Goal: Task Accomplishment & Management: Manage account settings

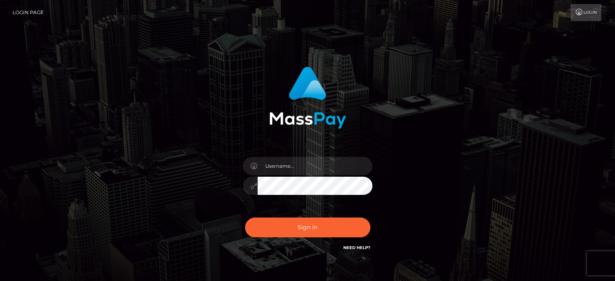
click at [280, 164] on input "text" at bounding box center [315, 166] width 115 height 18
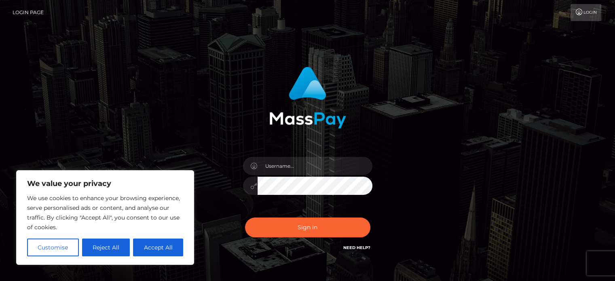
click at [277, 161] on input "text" at bounding box center [315, 166] width 115 height 18
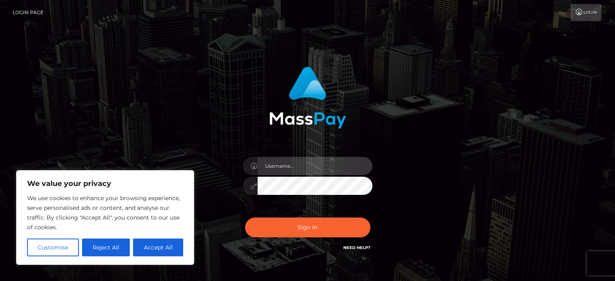
click at [292, 169] on input "text" at bounding box center [315, 166] width 115 height 18
type input "[EMAIL_ADDRESS][DOMAIN_NAME]"
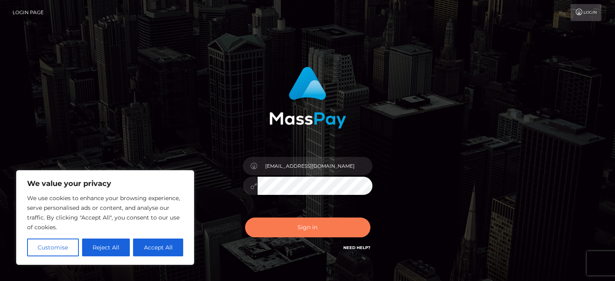
click at [317, 232] on button "Sign in" at bounding box center [307, 228] width 125 height 20
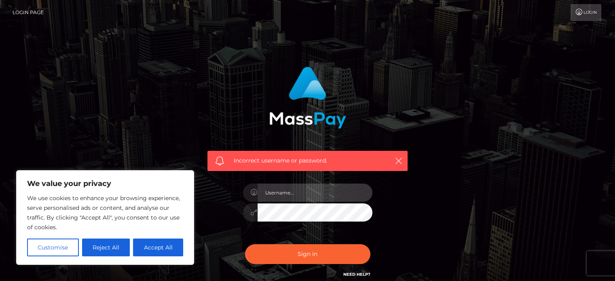
click at [279, 195] on input "text" at bounding box center [315, 193] width 115 height 18
type input "adityamohan6728@gmail.com"
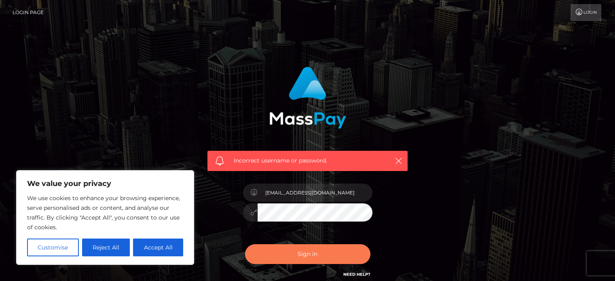
click at [298, 252] on button "Sign in" at bounding box center [307, 254] width 125 height 20
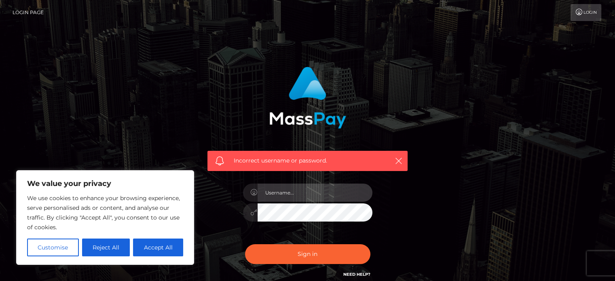
click at [281, 194] on input "text" at bounding box center [315, 193] width 115 height 18
type input "adityamohan6728@gmail.com"
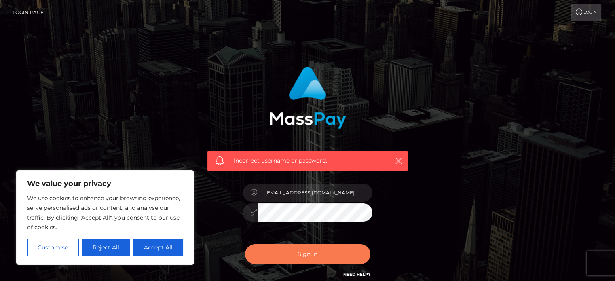
click at [277, 252] on button "Sign in" at bounding box center [307, 254] width 125 height 20
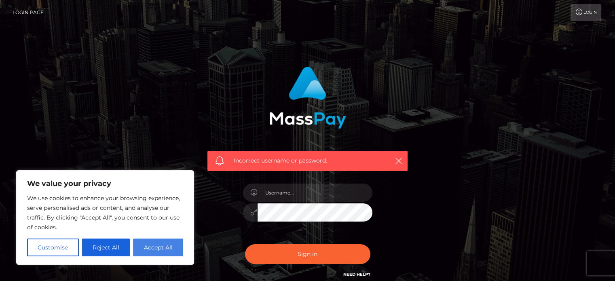
click at [149, 250] on button "Accept All" at bounding box center [158, 248] width 50 height 18
checkbox input "true"
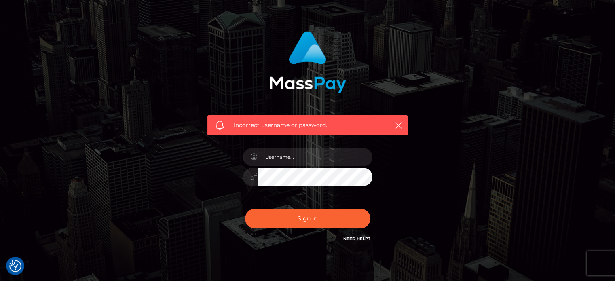
scroll to position [72, 0]
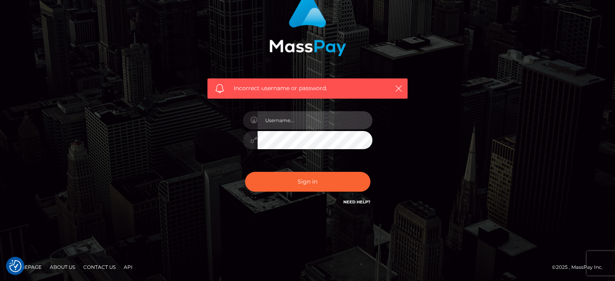
click at [319, 123] on input "text" at bounding box center [315, 120] width 115 height 18
type input "[EMAIL_ADDRESS][DOMAIN_NAME]"
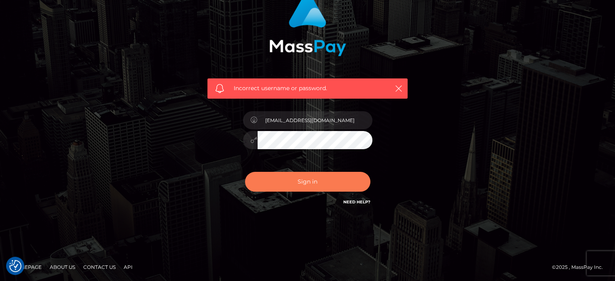
click at [321, 182] on button "Sign in" at bounding box center [307, 182] width 125 height 20
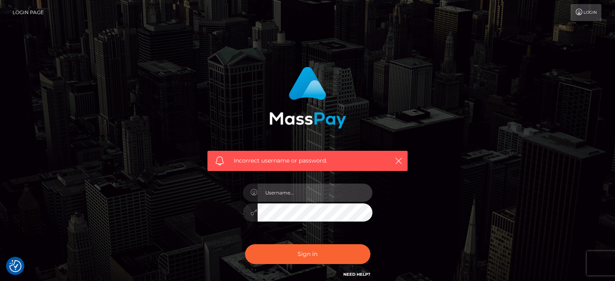
click at [289, 195] on input "text" at bounding box center [315, 193] width 115 height 18
click at [459, 182] on div "Incorrect username or password." at bounding box center [307, 177] width 461 height 233
click at [592, 11] on link "Login" at bounding box center [586, 12] width 31 height 17
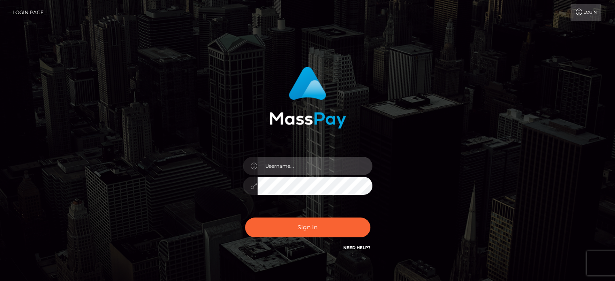
click at [309, 168] on input "text" at bounding box center [315, 166] width 115 height 18
type input "adityamohan6728@gmail.com"
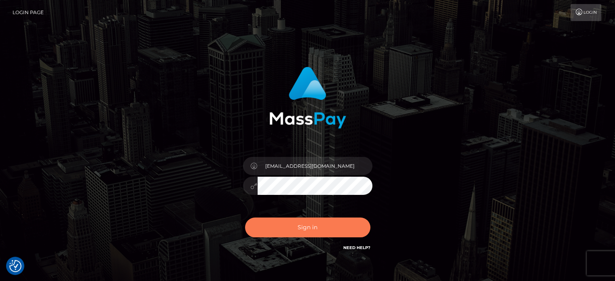
click at [311, 234] on button "Sign in" at bounding box center [307, 228] width 125 height 20
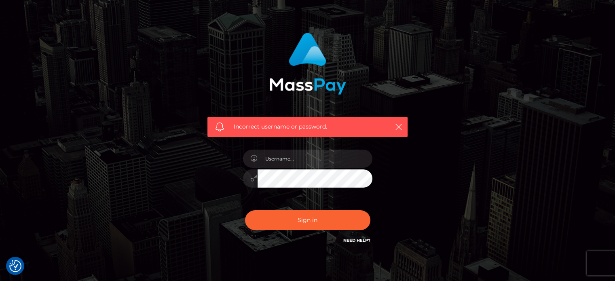
scroll to position [72, 0]
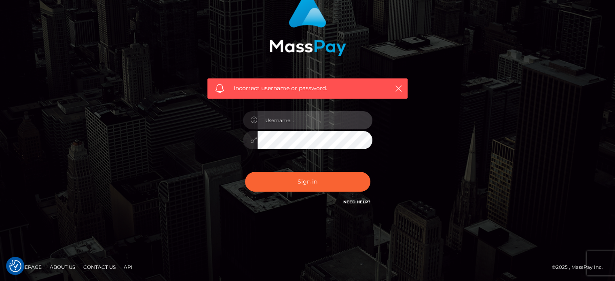
click at [310, 119] on input "text" at bounding box center [315, 120] width 115 height 18
